Goal: Communication & Community: Answer question/provide support

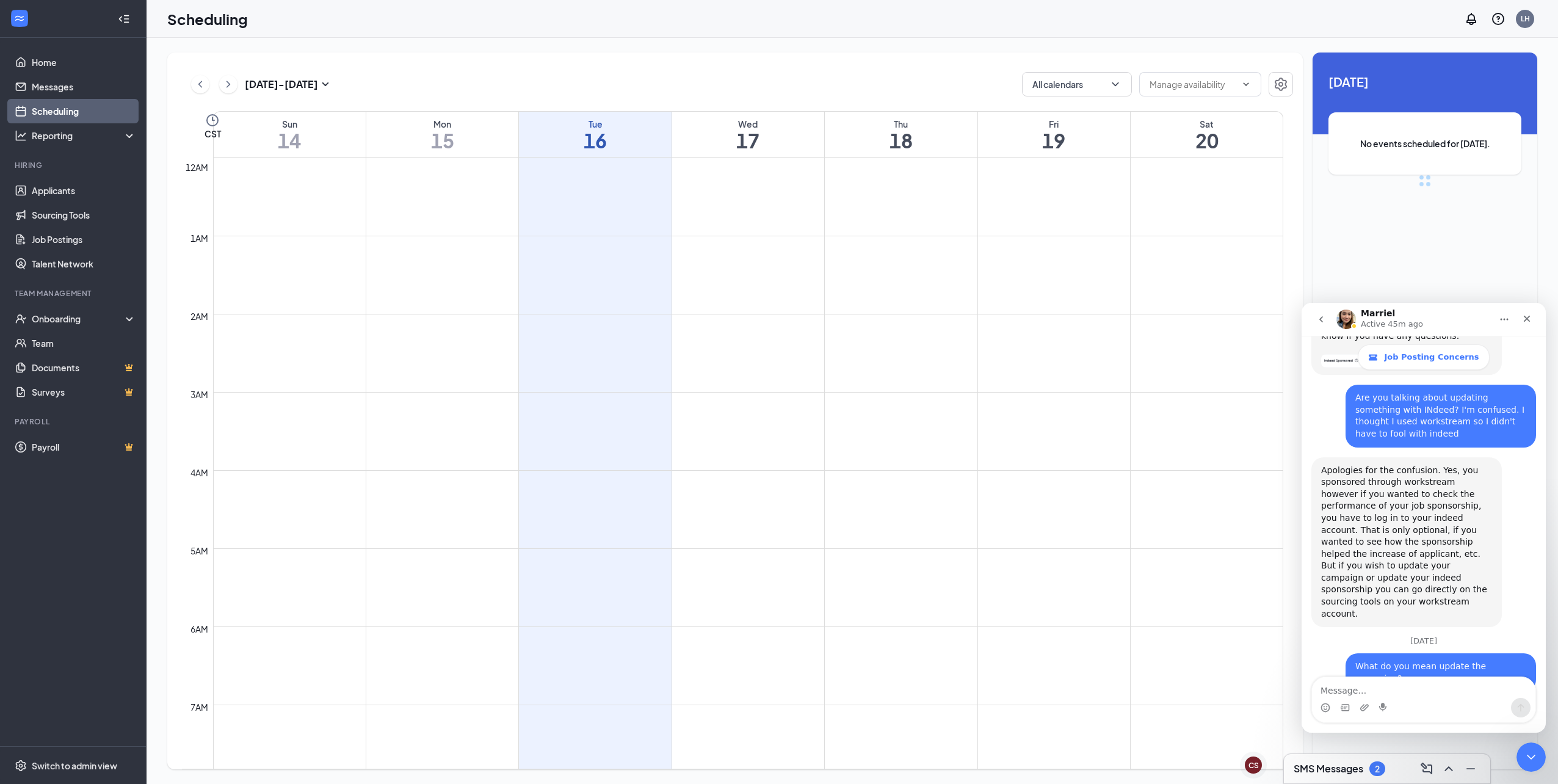
scroll to position [600, 0]
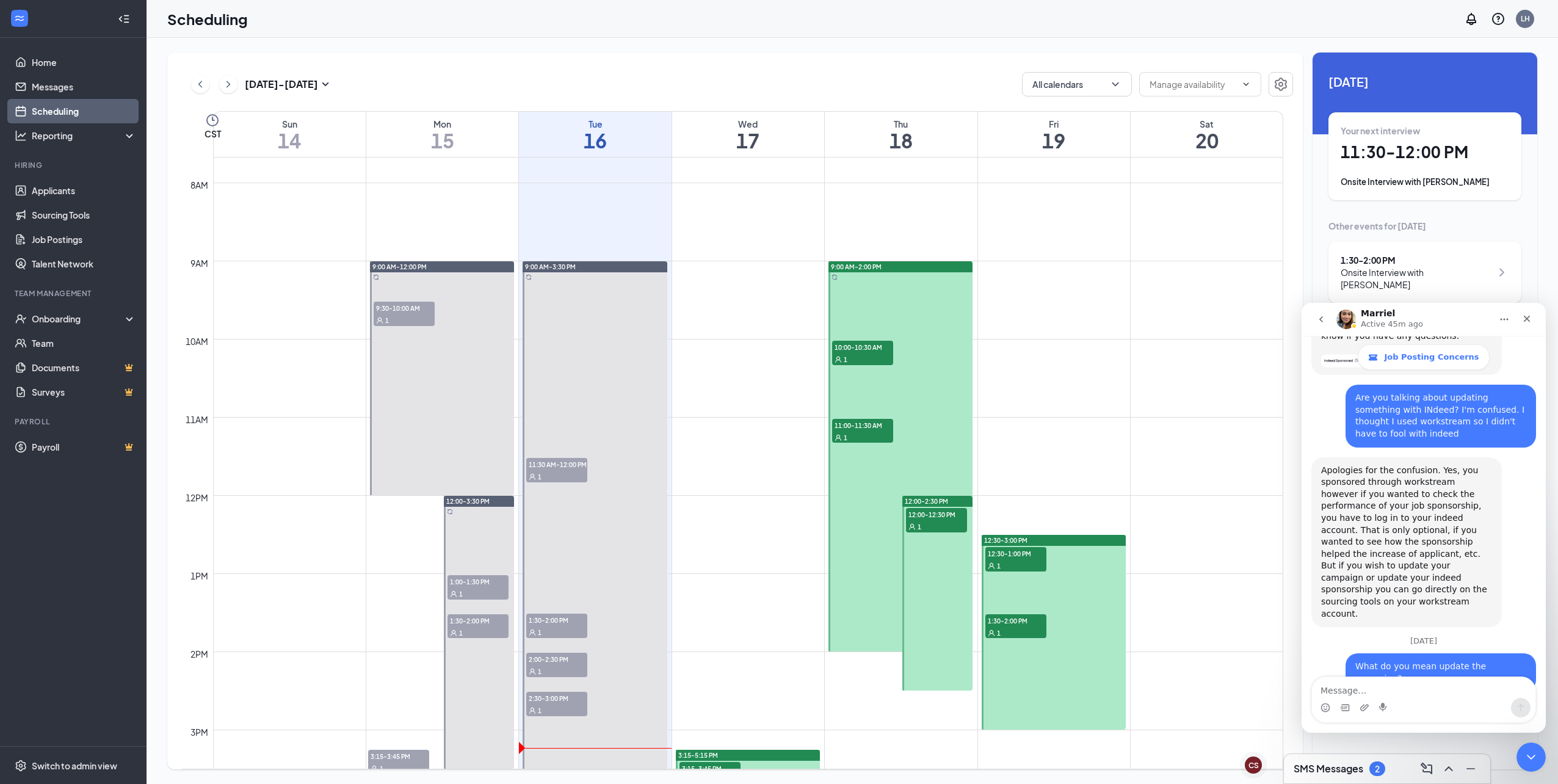
click at [815, 459] on td at bounding box center [748, 465] width 1070 height 19
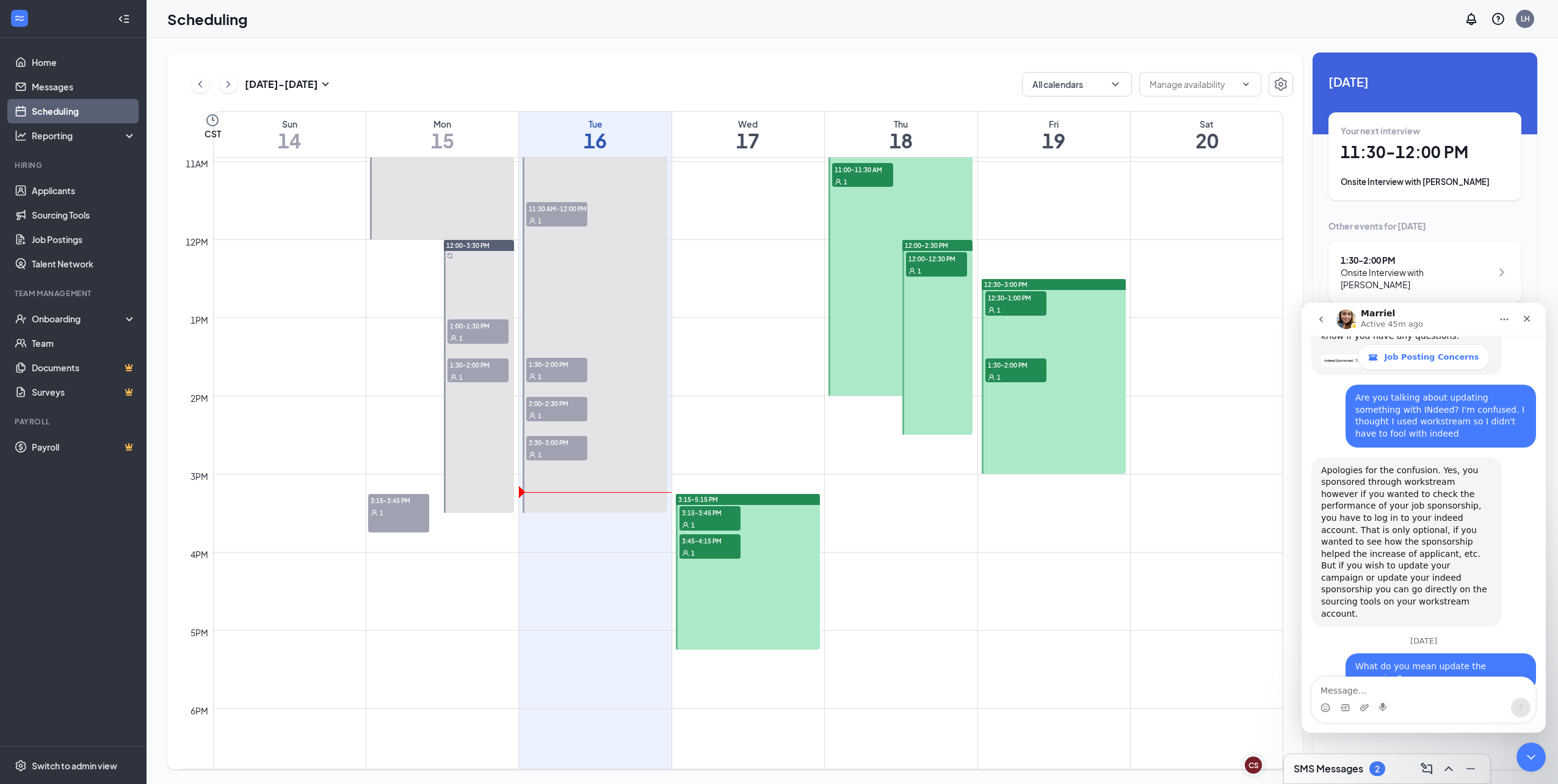
scroll to position [967, 0]
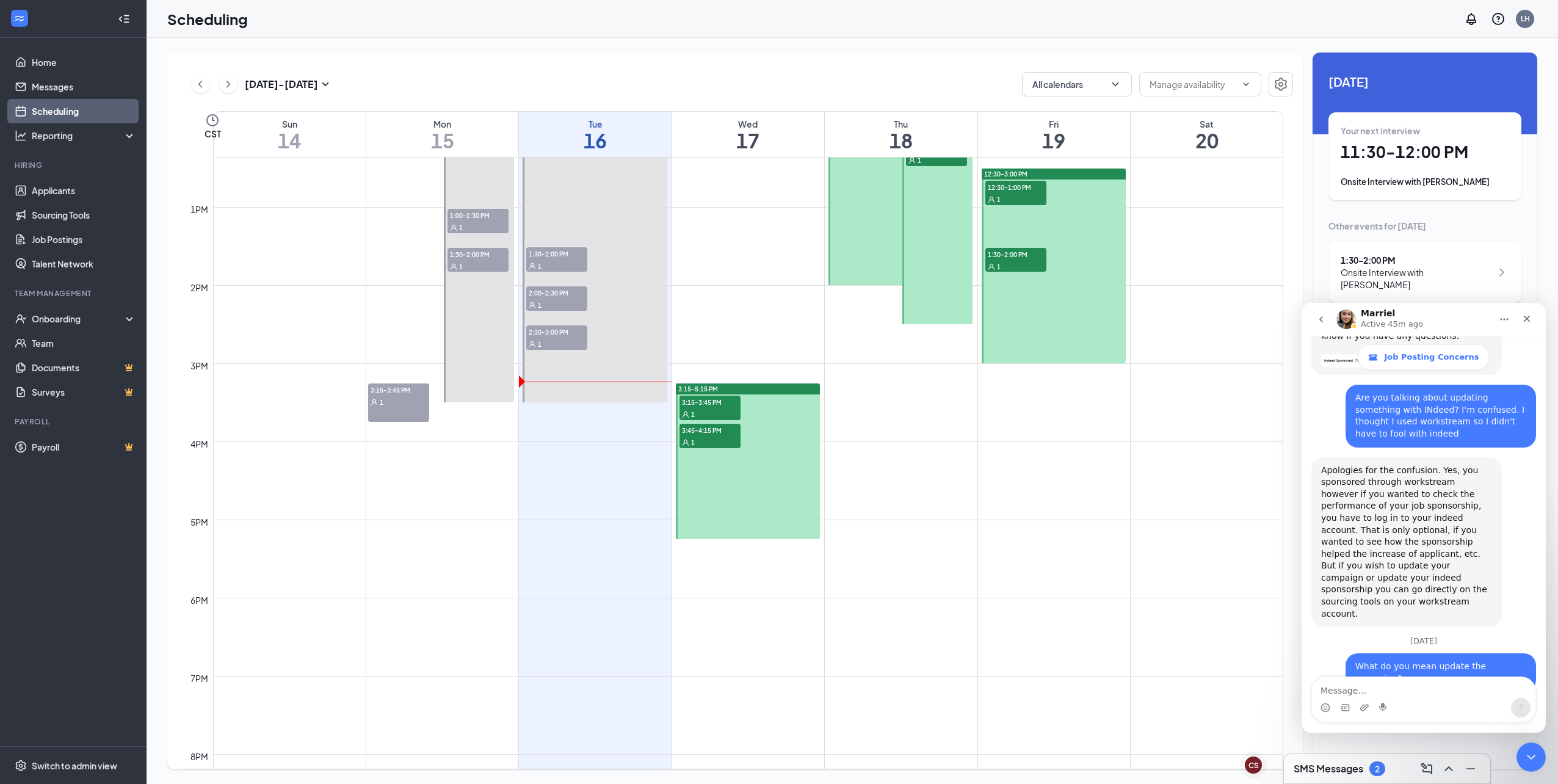
click at [717, 419] on div "1" at bounding box center [710, 414] width 61 height 12
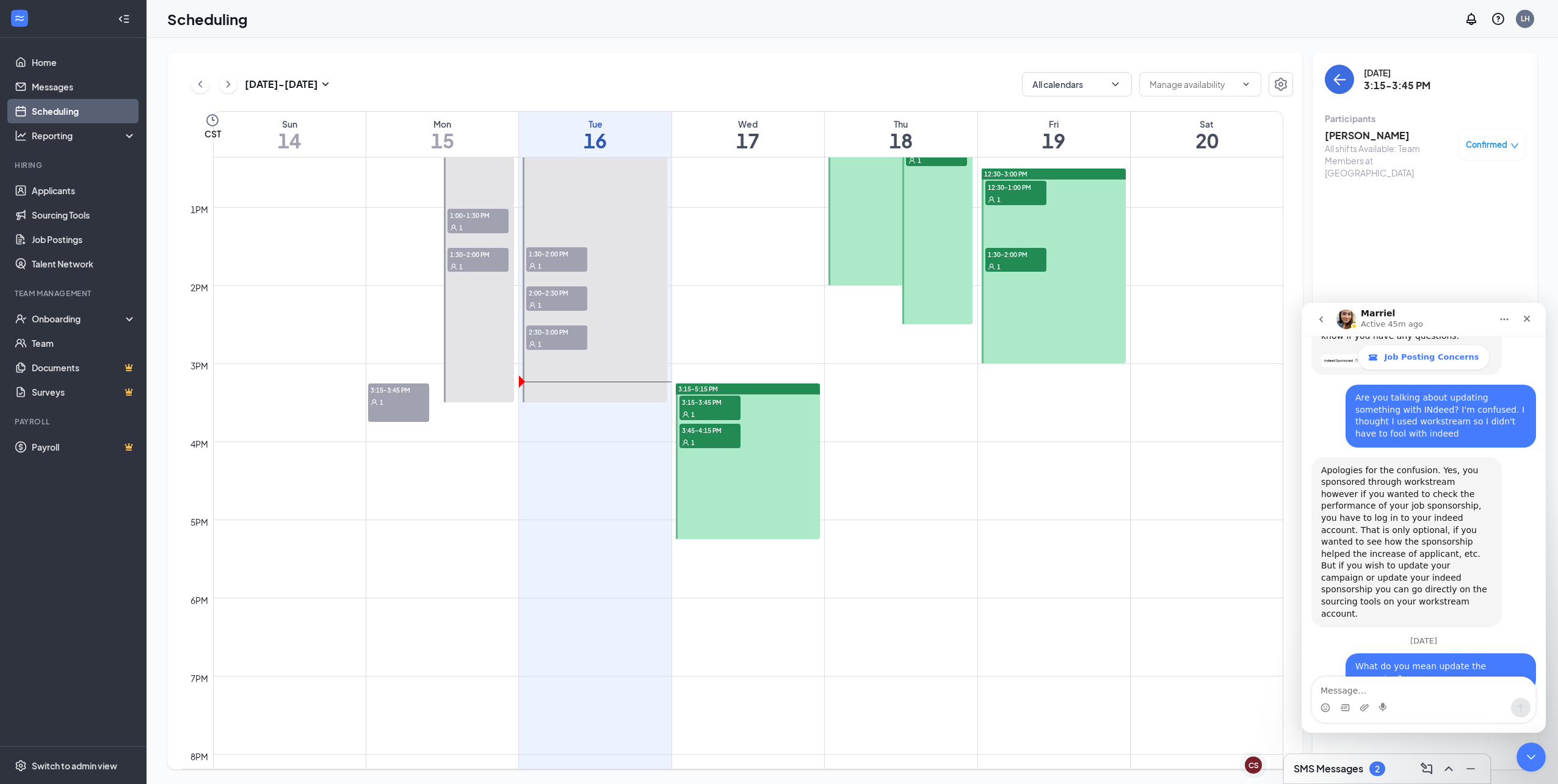
click at [725, 407] on span "3:15-3:45 PM" at bounding box center [710, 401] width 61 height 12
click at [1370, 134] on h3 "[PERSON_NAME]" at bounding box center [1389, 135] width 128 height 13
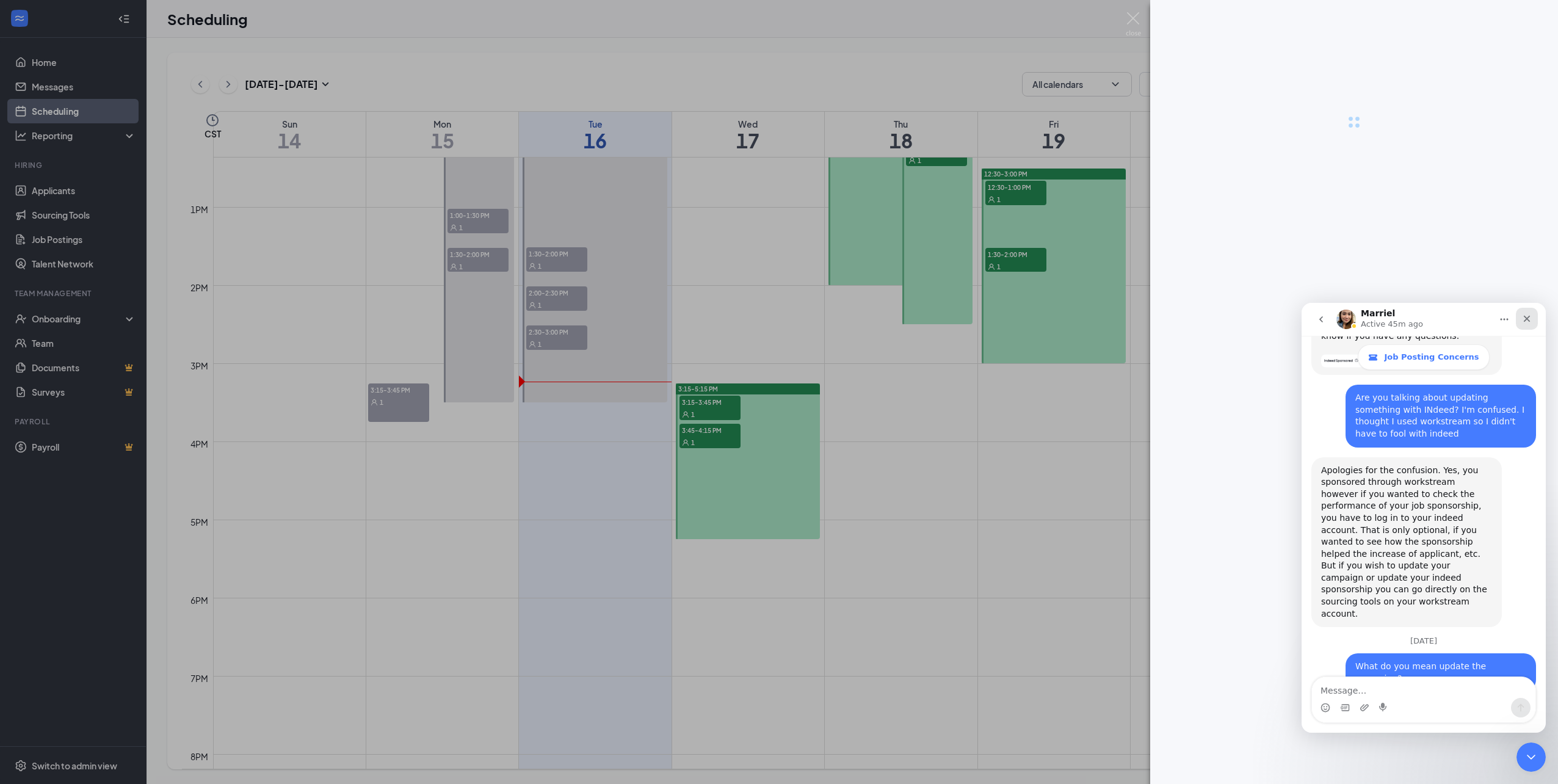
click at [1526, 317] on icon "Close" at bounding box center [1527, 319] width 7 height 7
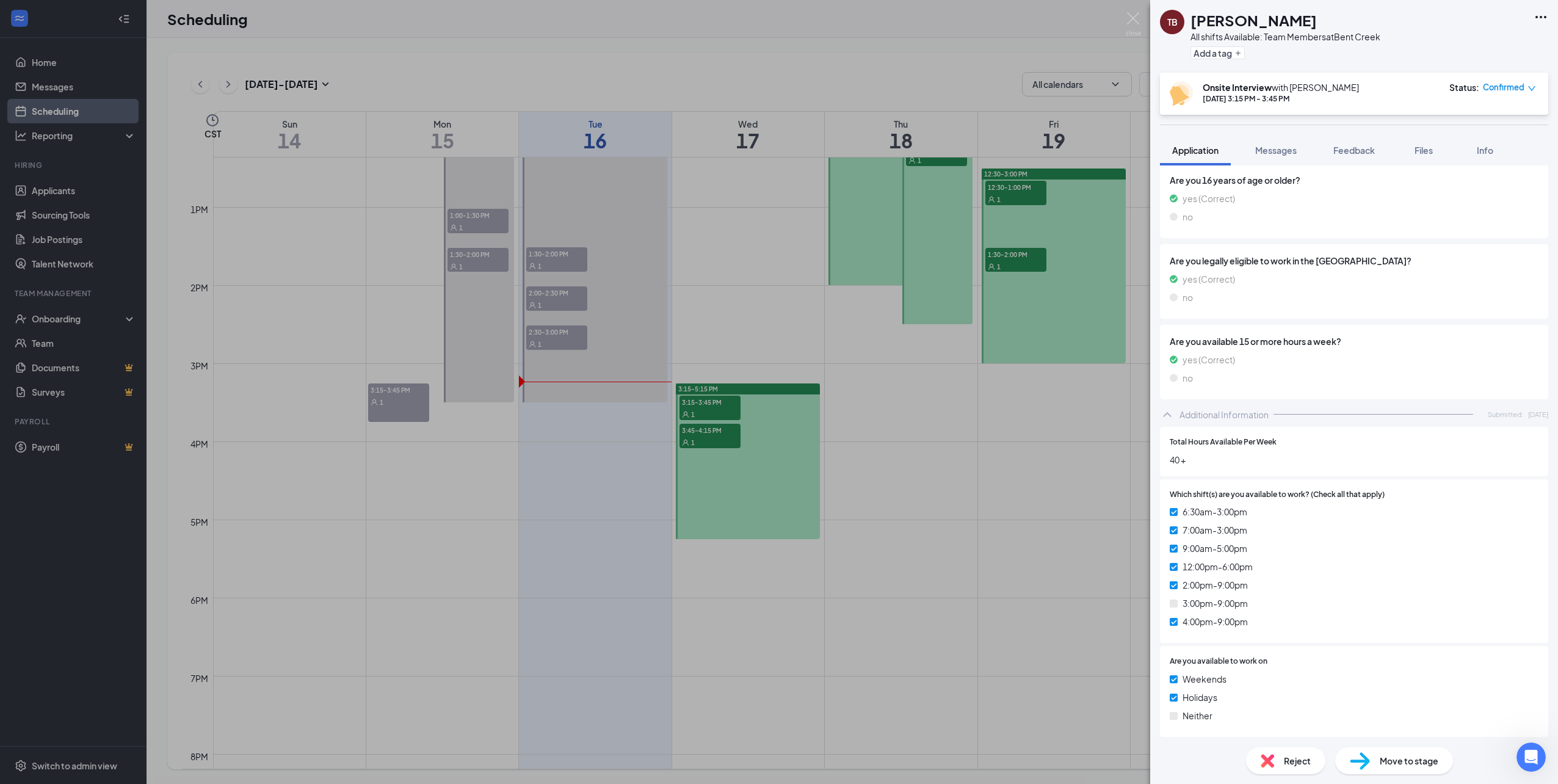
scroll to position [405, 0]
click at [1248, 153] on button "Messages" at bounding box center [1276, 150] width 66 height 31
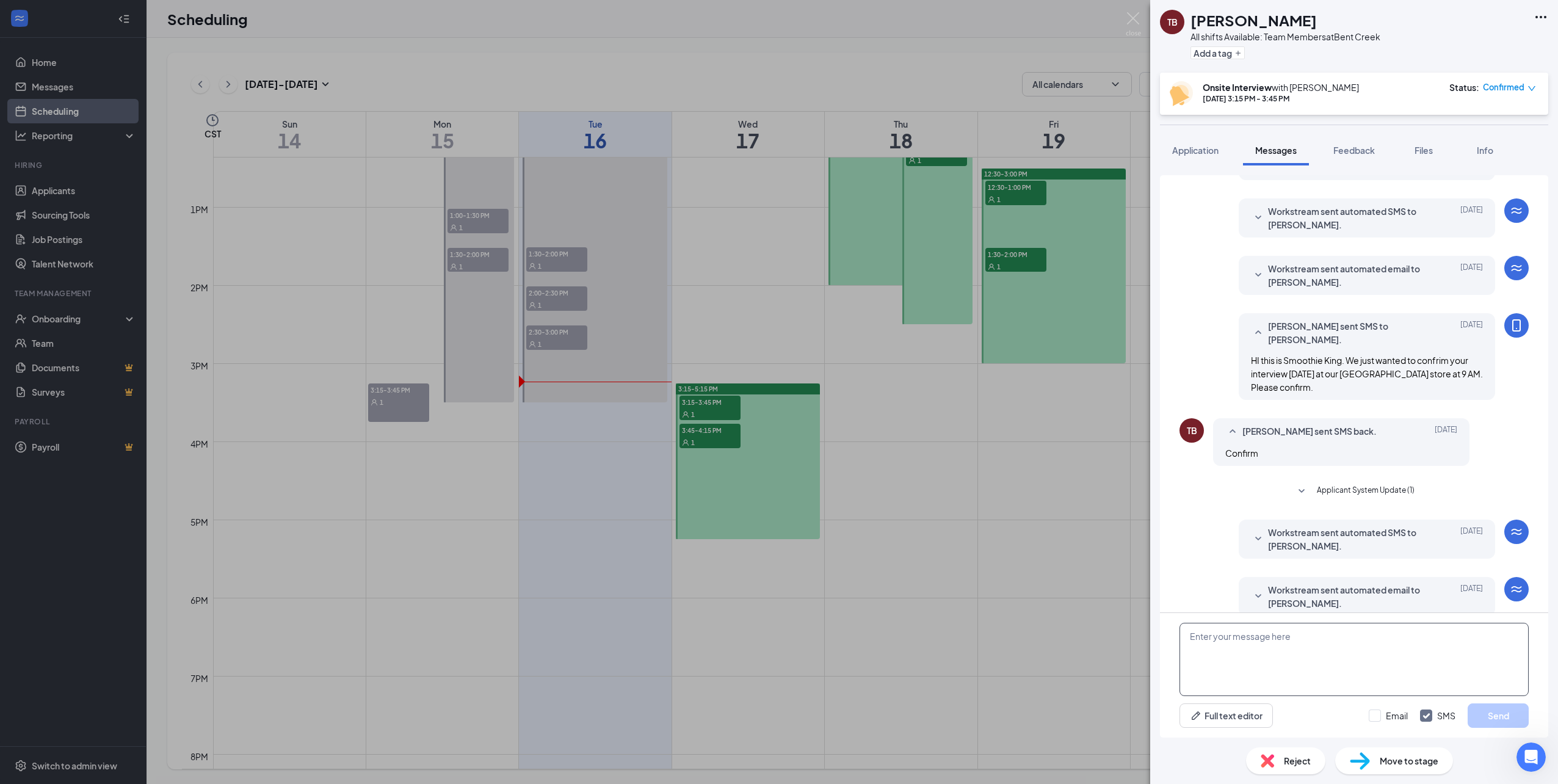
scroll to position [188, 0]
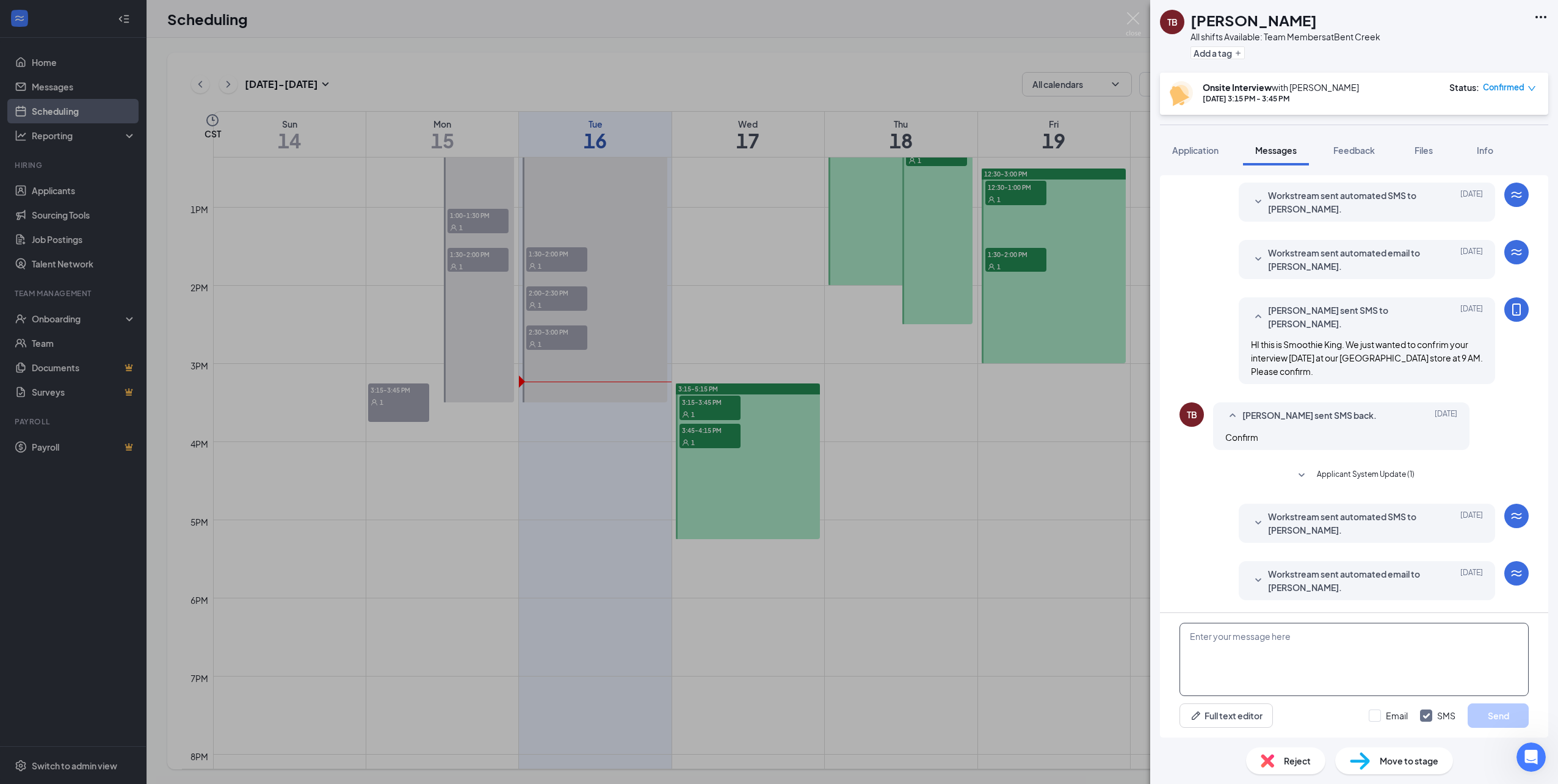
click at [1309, 642] on textarea at bounding box center [1354, 659] width 349 height 73
drag, startPoint x: 1415, startPoint y: 668, endPoint x: 1145, endPoint y: 617, distance: 274.8
click at [1145, 617] on div "TB [PERSON_NAME] All shifts Available: Team Members at [GEOGRAPHIC_DATA] Add a …" at bounding box center [779, 392] width 1558 height 784
type textarea "Hi, this is Smoothie King just wanting to confirm you scheduled interview for […"
click at [1500, 717] on button "Send" at bounding box center [1499, 715] width 61 height 25
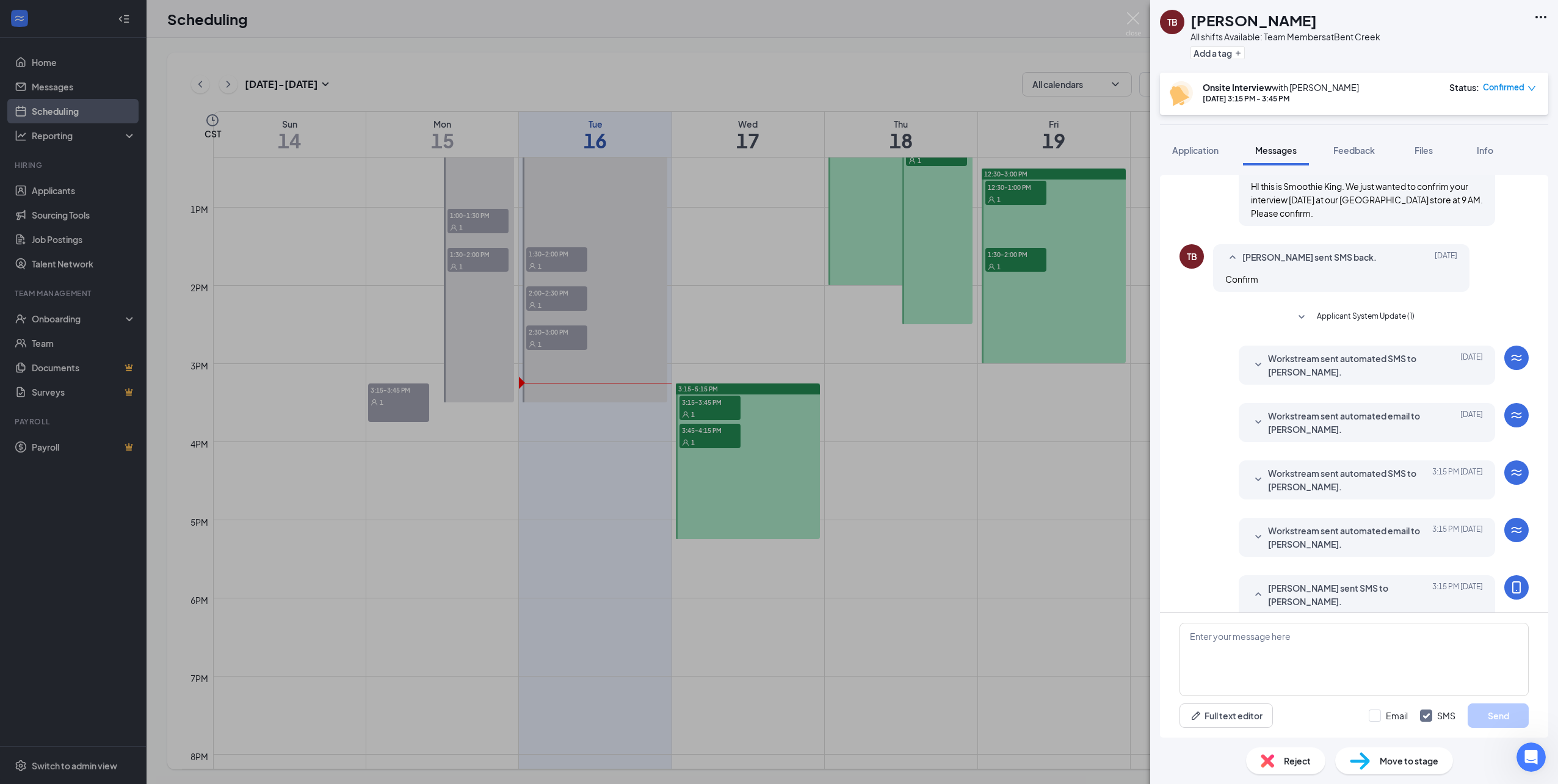
scroll to position [408, 0]
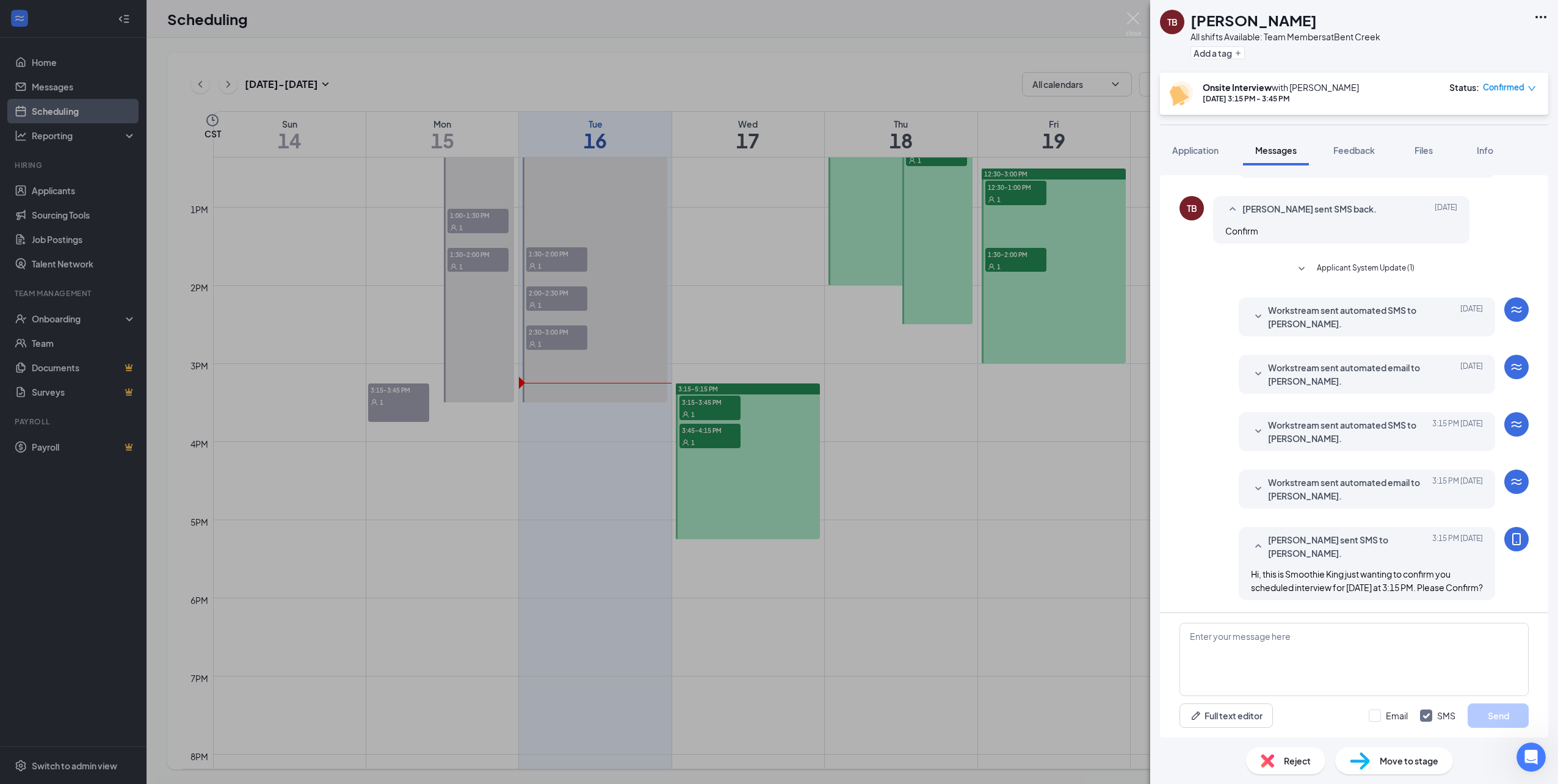
click at [943, 457] on div "TB [PERSON_NAME] All shifts Available: Team Members at [GEOGRAPHIC_DATA] Add a …" at bounding box center [779, 392] width 1558 height 784
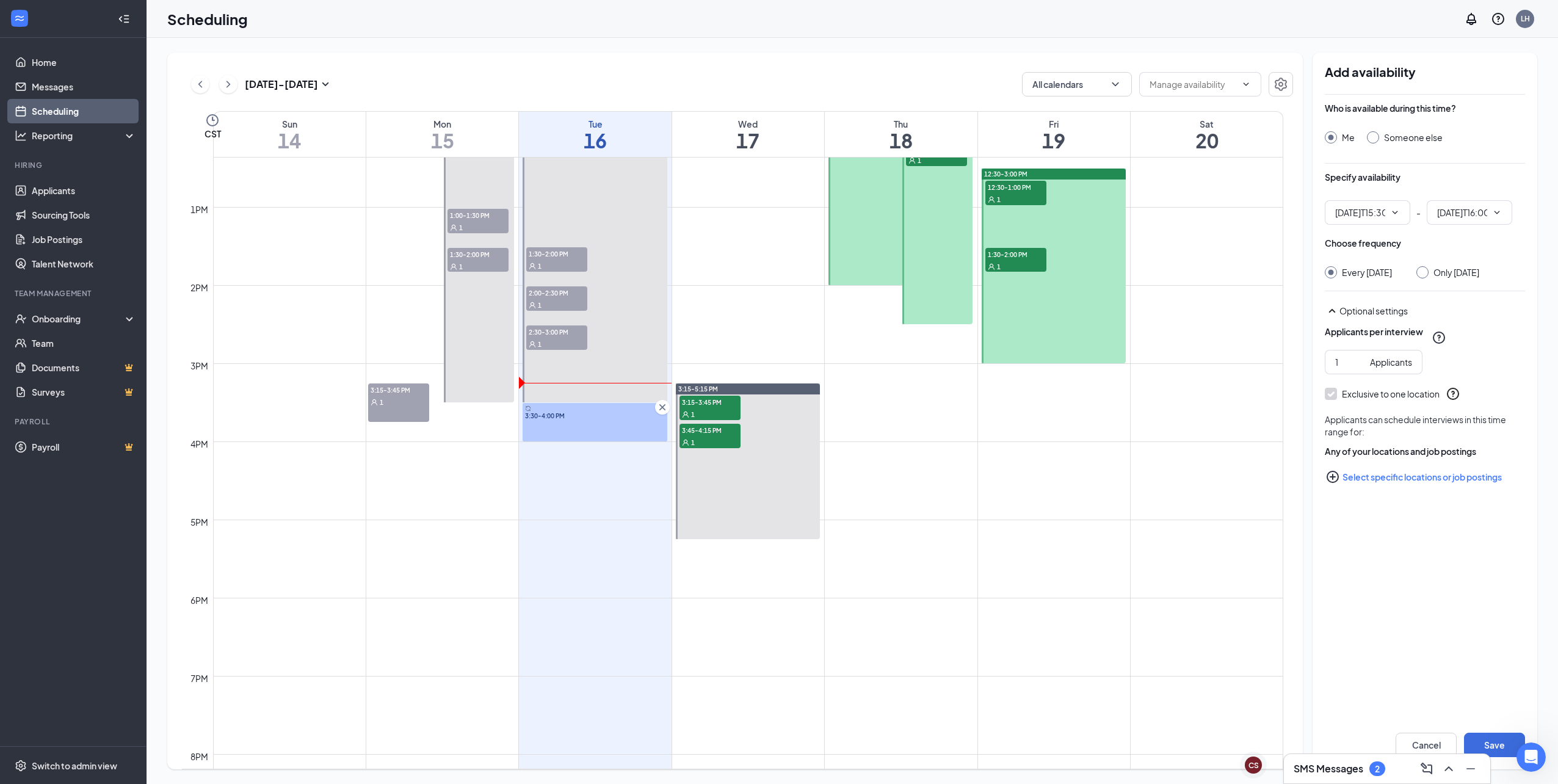
click at [701, 434] on span "3:45-4:15 PM" at bounding box center [710, 430] width 61 height 12
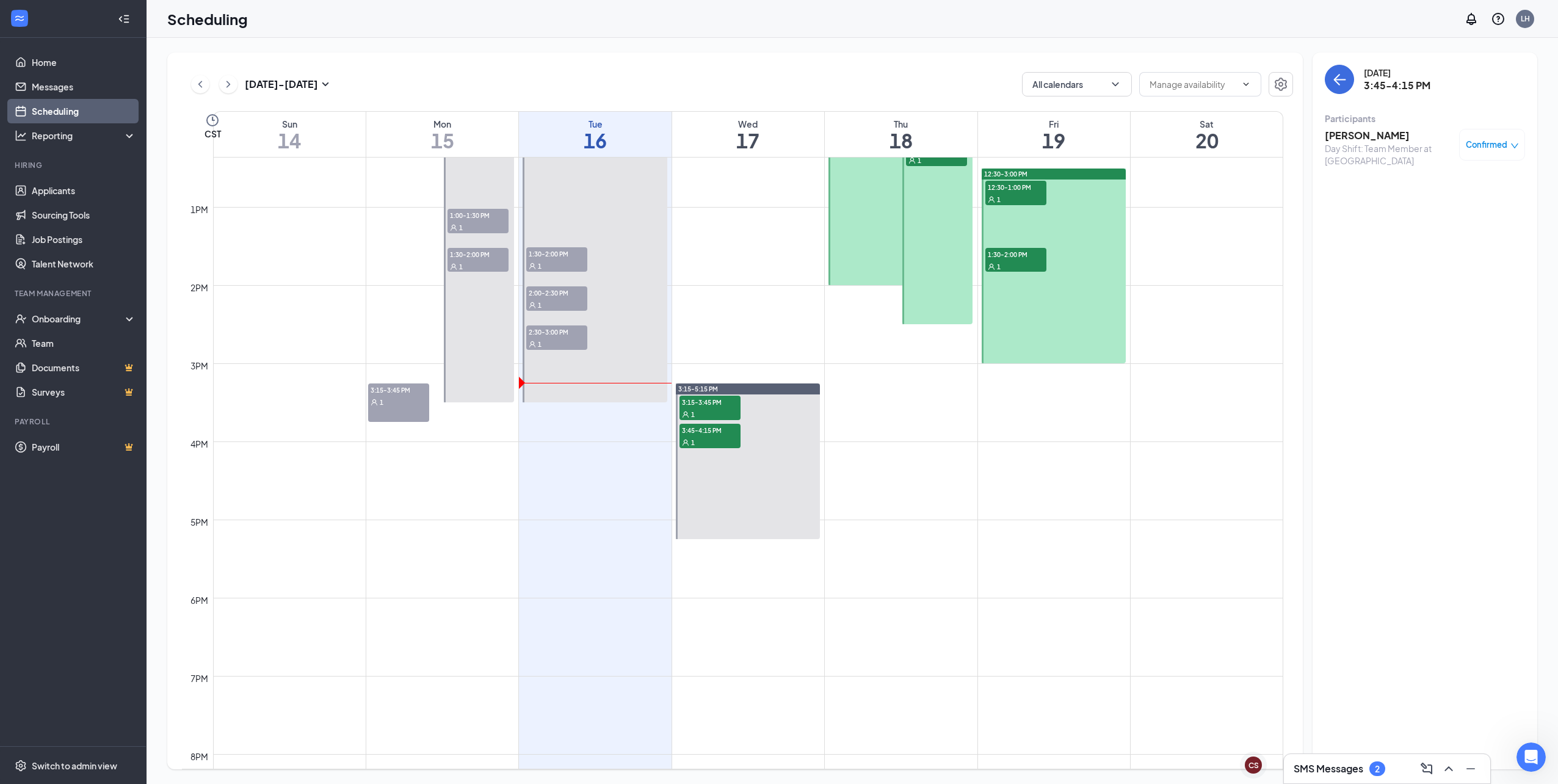
click at [1388, 134] on h3 "[PERSON_NAME]" at bounding box center [1389, 135] width 128 height 13
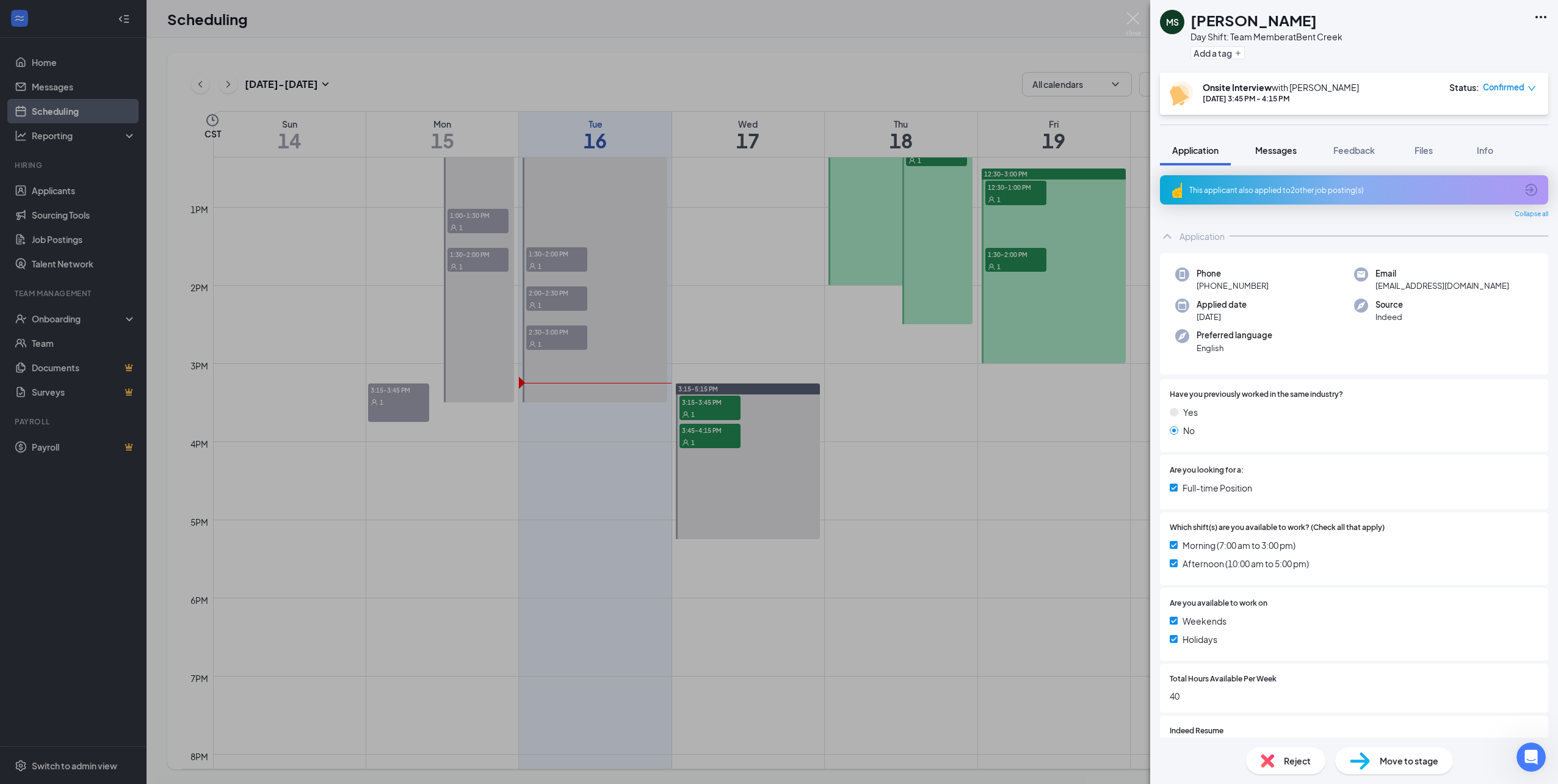
click at [1259, 153] on span "Messages" at bounding box center [1276, 150] width 41 height 11
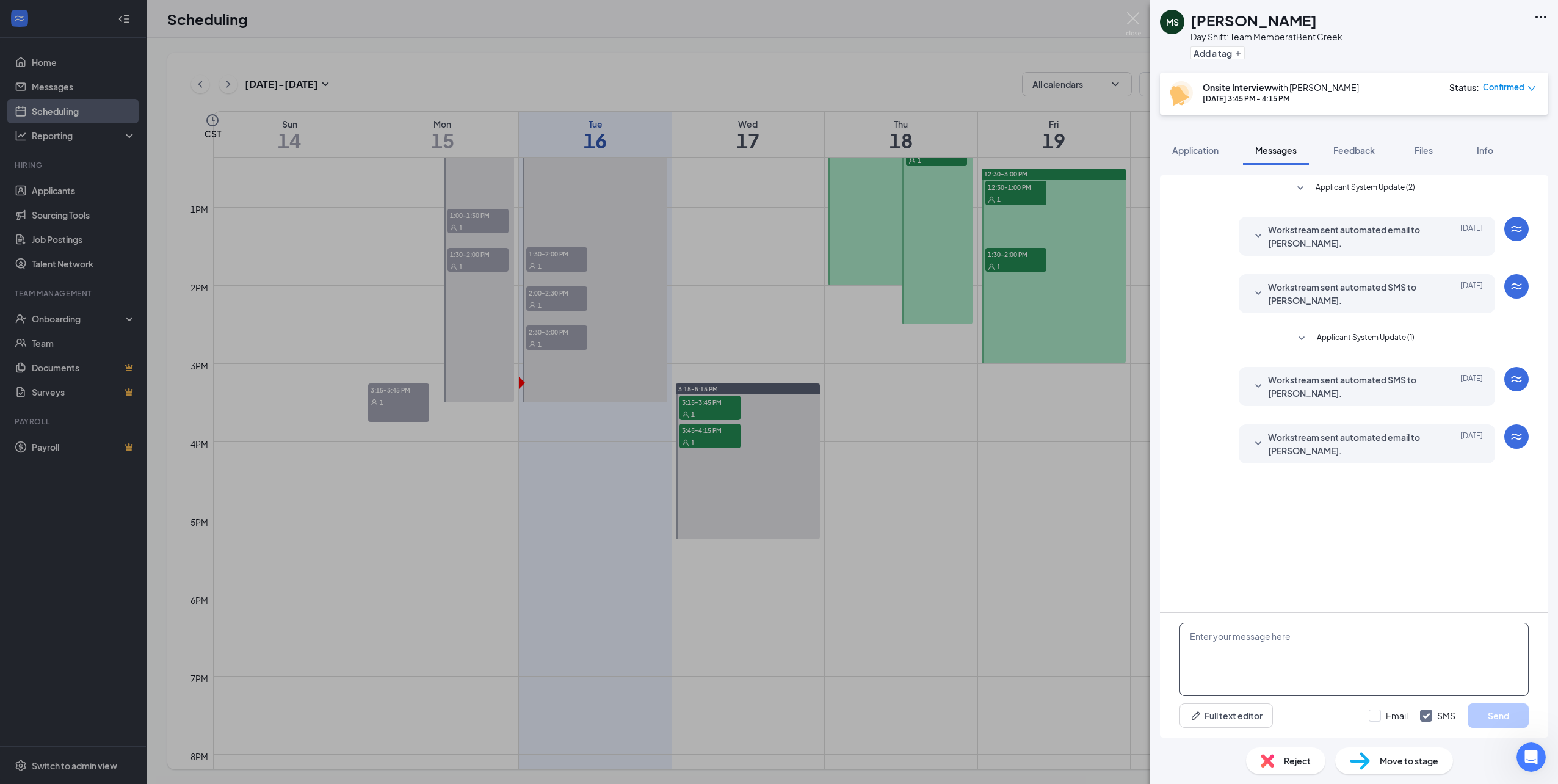
paste textarea "Hi, this is Smoothie King just wanting to confirm you scheduled interview for […"
click at [1255, 649] on textarea "Hi, this is Smoothie King just wanting to confirm you scheduled interview for […" at bounding box center [1354, 659] width 349 height 73
type textarea "Hi, this is Smoothie King just wanting to confirm you scheduled interview for […"
click at [1491, 707] on button "Send" at bounding box center [1499, 715] width 61 height 25
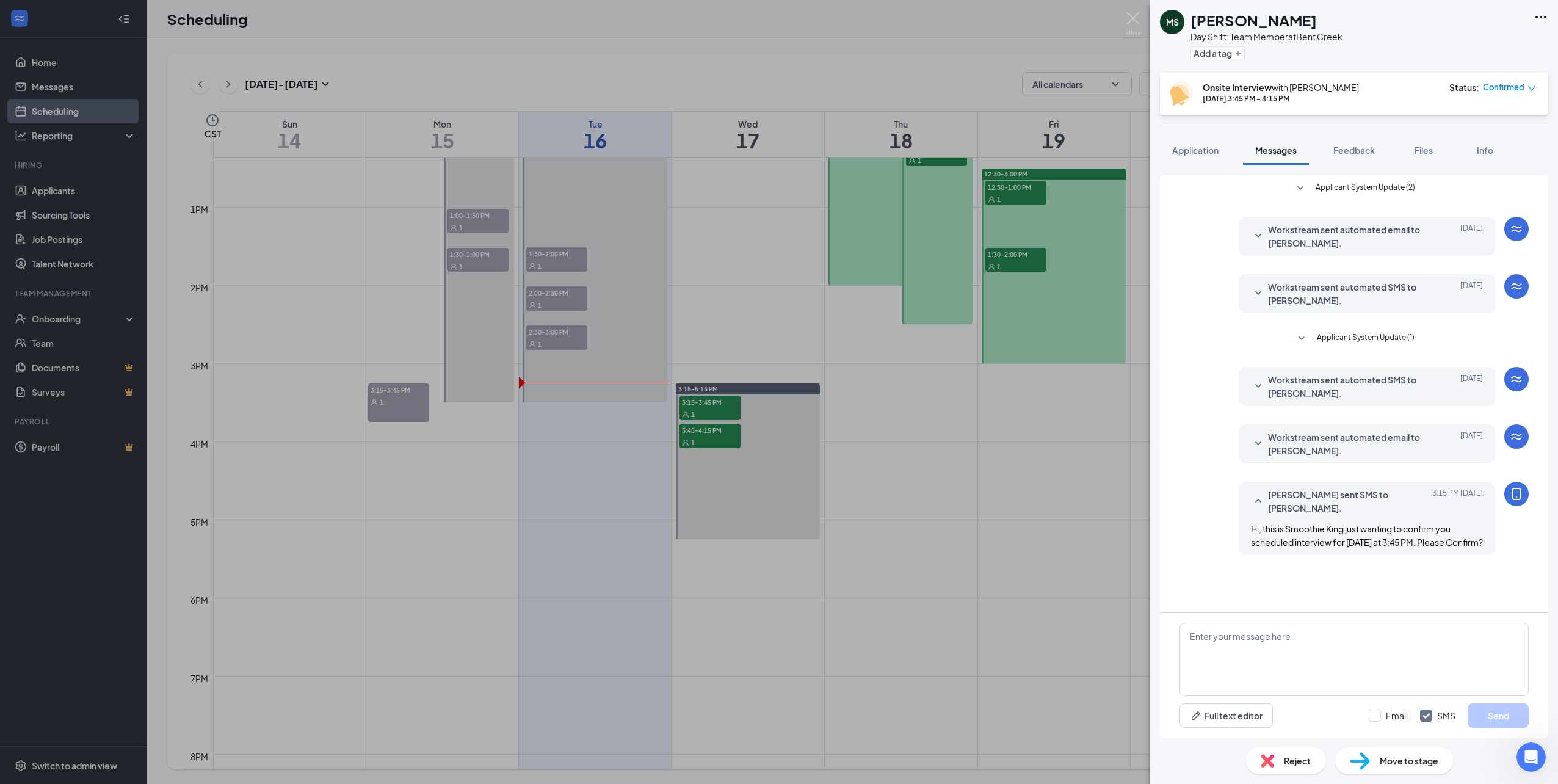
click at [711, 588] on div "[PERSON_NAME] Day Shift: Team Member at [GEOGRAPHIC_DATA] Add a tag Onsite Inte…" at bounding box center [779, 392] width 1558 height 784
